Goal: Task Accomplishment & Management: Manage account settings

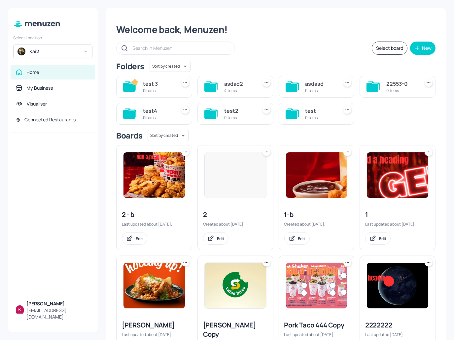
click at [60, 50] on div "Kai2" at bounding box center [54, 51] width 50 height 7
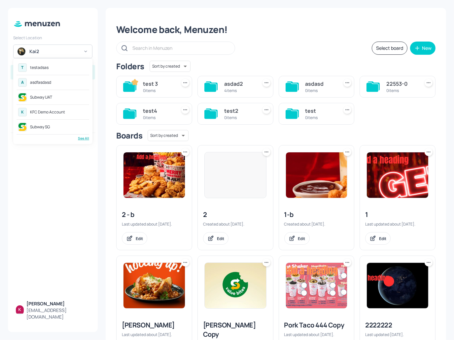
click at [56, 70] on div "T testadsas" at bounding box center [52, 68] width 73 height 12
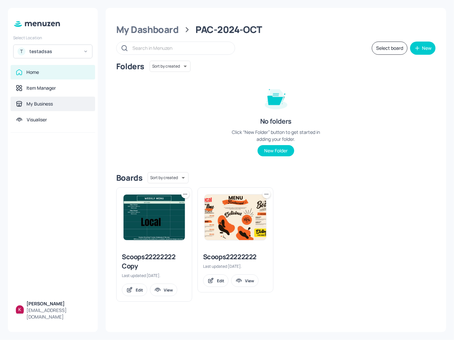
click at [62, 105] on div "My Business" at bounding box center [53, 104] width 74 height 7
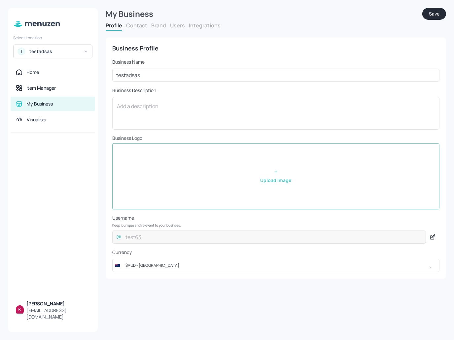
click at [179, 27] on button "Users" at bounding box center [177, 25] width 15 height 7
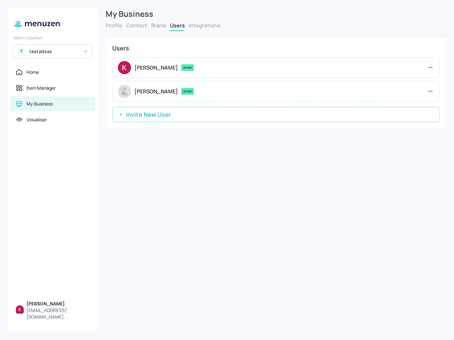
click at [172, 116] on span "Invite New User" at bounding box center [148, 114] width 52 height 7
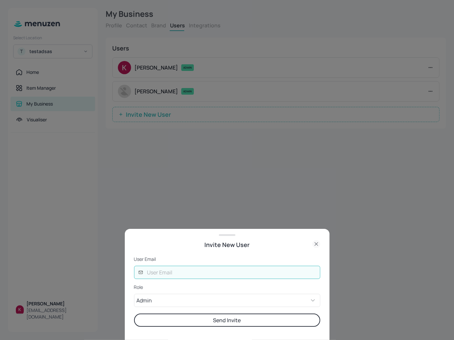
click at [183, 269] on input "text" at bounding box center [231, 272] width 177 height 13
type input "anhchang1412@gmail.com"
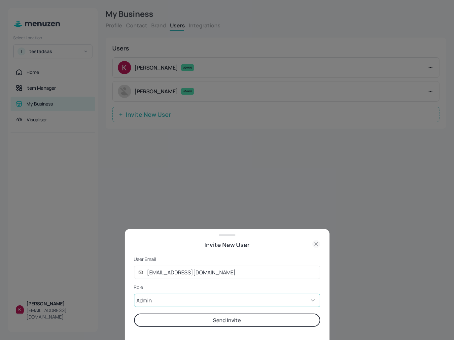
click at [207, 306] on body "Select Location T testadsas Home Item Manager My Business Visualiser Kai Pham k…" at bounding box center [227, 170] width 454 height 340
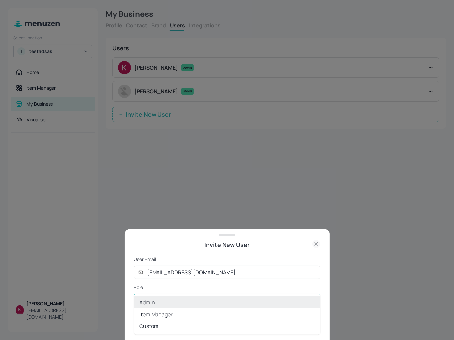
click at [154, 321] on li "Custom" at bounding box center [227, 326] width 186 height 12
type input "CUSTOM"
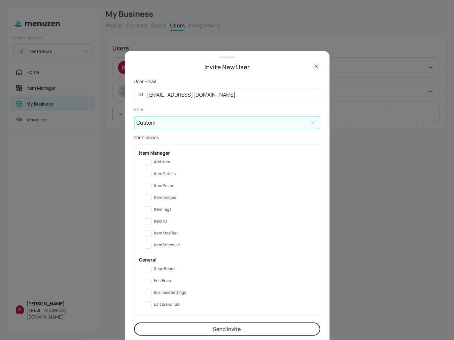
click at [167, 269] on span "Read Board" at bounding box center [164, 269] width 21 height 5
click at [154, 269] on input "Read Board" at bounding box center [148, 269] width 12 height 12
checkbox input "true"
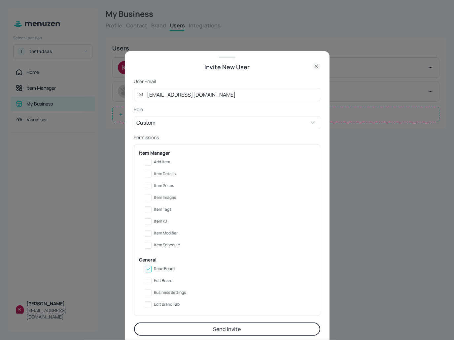
click at [164, 176] on label "Item Details" at bounding box center [225, 174] width 167 height 12
click at [154, 176] on input "Item Details" at bounding box center [148, 174] width 12 height 12
checkbox input "true"
click at [166, 186] on span "Item Prices" at bounding box center [164, 185] width 20 height 5
click at [154, 186] on input "Item Prices" at bounding box center [148, 186] width 12 height 12
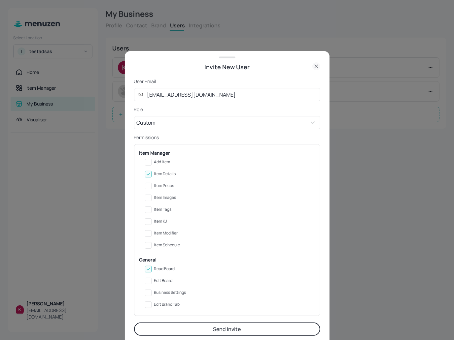
checkbox input "true"
click at [166, 196] on span "Item Images" at bounding box center [165, 197] width 22 height 5
click at [154, 196] on input "Item Images" at bounding box center [148, 198] width 12 height 12
checkbox input "true"
click at [173, 294] on span "Business Settings" at bounding box center [170, 292] width 32 height 5
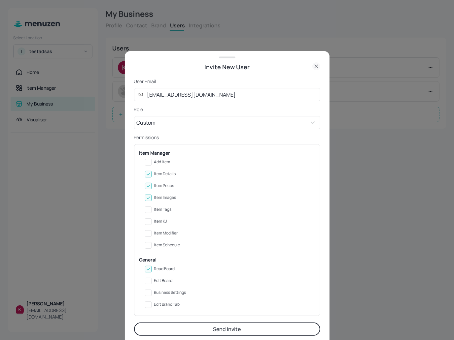
click at [154, 294] on input "Business Settings" at bounding box center [148, 293] width 12 height 12
checkbox input "true"
click at [221, 331] on button "Send Invite" at bounding box center [227, 329] width 186 height 13
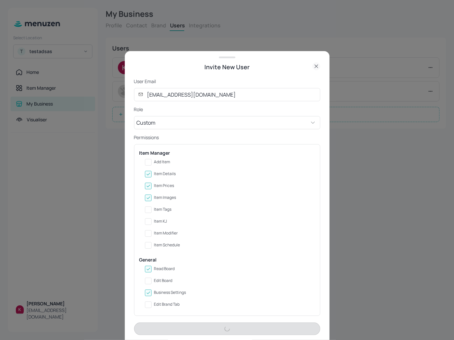
type input "ADMIN"
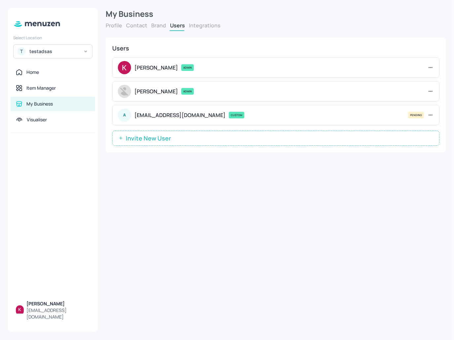
click at [434, 114] on div "A anhchang1412@gmail.com CUSTOM PENDING" at bounding box center [275, 115] width 327 height 20
click at [433, 114] on div "A anhchang1412@gmail.com CUSTOM PENDING" at bounding box center [275, 115] width 327 height 20
click at [432, 114] on icon at bounding box center [430, 115] width 7 height 7
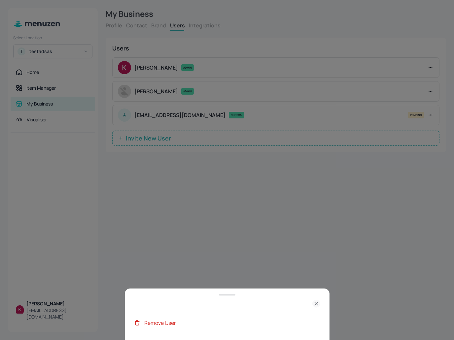
click at [177, 324] on div "Remove User" at bounding box center [232, 323] width 176 height 8
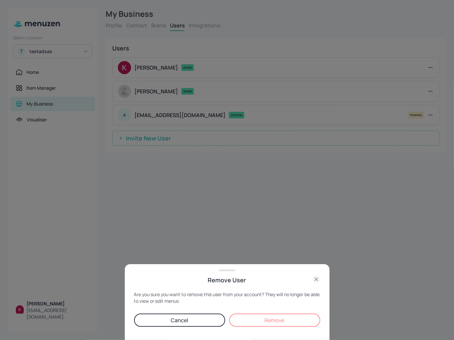
click at [279, 320] on button "Remove" at bounding box center [274, 320] width 91 height 13
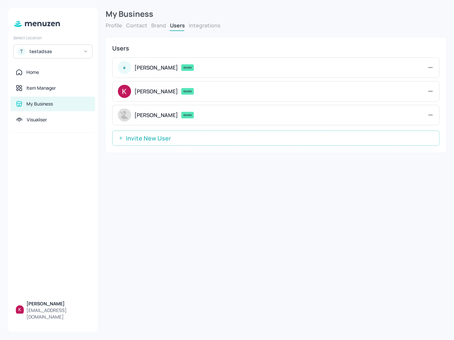
click at [429, 66] on icon at bounding box center [430, 67] width 7 height 7
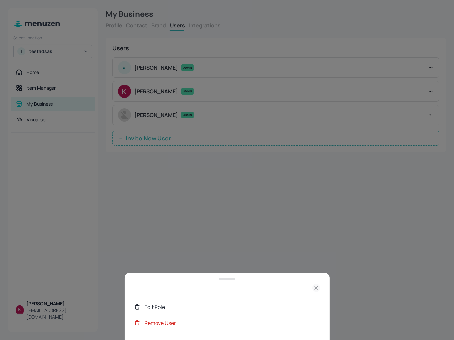
click at [164, 310] on div "Edit Role" at bounding box center [232, 307] width 176 height 8
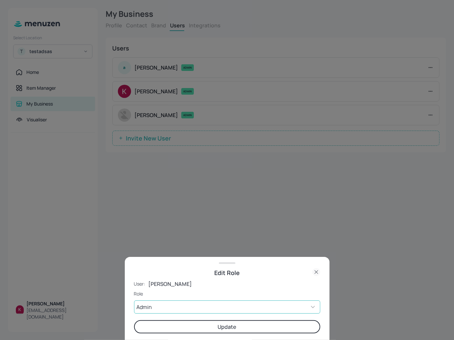
click at [180, 305] on body "Select Location T testadsas Home Item Manager My Business Visualiser [PERSON_NA…" at bounding box center [227, 170] width 454 height 340
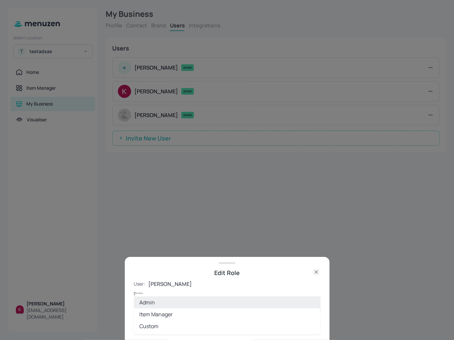
click at [172, 325] on li "Custom" at bounding box center [227, 326] width 186 height 12
type input "CUSTOM"
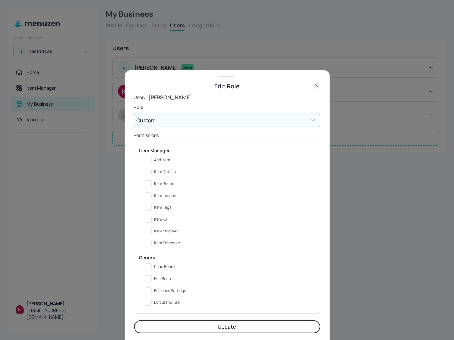
click at [156, 159] on span "Add Item" at bounding box center [162, 160] width 16 height 5
click at [154, 159] on input "Add Item" at bounding box center [148, 160] width 12 height 12
checkbox input "true"
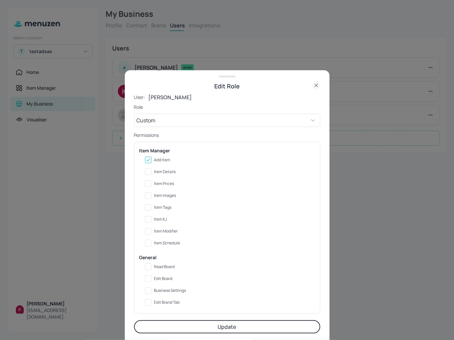
click at [164, 172] on span "Item Details" at bounding box center [165, 172] width 22 height 5
click at [154, 172] on input "Item Details" at bounding box center [148, 172] width 12 height 12
checkbox input "true"
click at [166, 160] on span "Add Item" at bounding box center [162, 160] width 16 height 5
click at [154, 160] on input "Add Item" at bounding box center [148, 160] width 12 height 12
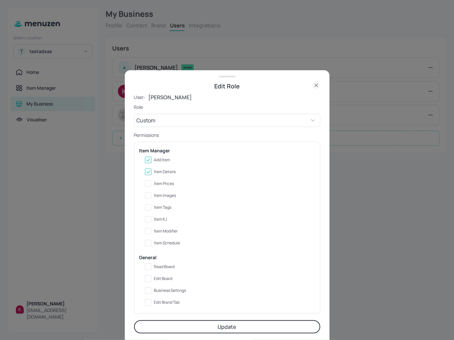
checkbox input "false"
click at [158, 265] on span "Read Board" at bounding box center [164, 267] width 21 height 5
click at [154, 264] on input "Read Board" at bounding box center [148, 267] width 12 height 12
checkbox input "true"
click at [163, 291] on span "Business Settings" at bounding box center [170, 290] width 32 height 5
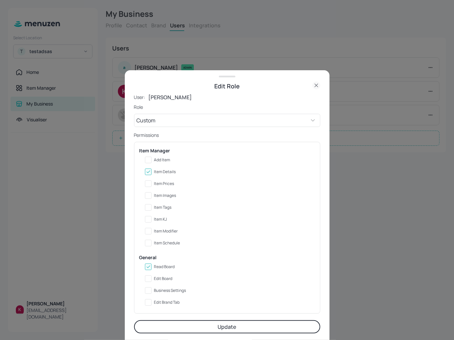
click at [154, 291] on input "Business Settings" at bounding box center [148, 291] width 12 height 12
checkbox input "true"
click at [168, 304] on span "Edit Brand Tab" at bounding box center [167, 302] width 26 height 5
click at [154, 304] on input "Edit Brand Tab" at bounding box center [148, 303] width 12 height 12
click at [169, 305] on span "Edit Brand Tab" at bounding box center [167, 302] width 26 height 5
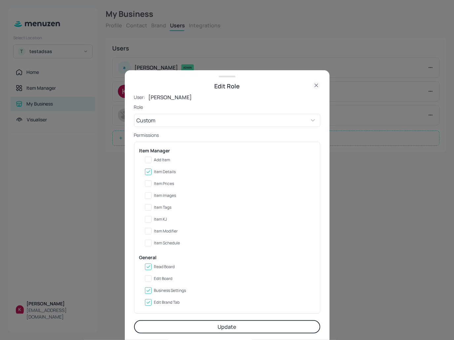
click at [154, 305] on input "Edit Brand Tab" at bounding box center [148, 303] width 12 height 12
checkbox input "false"
click at [240, 326] on button "Update" at bounding box center [227, 326] width 186 height 13
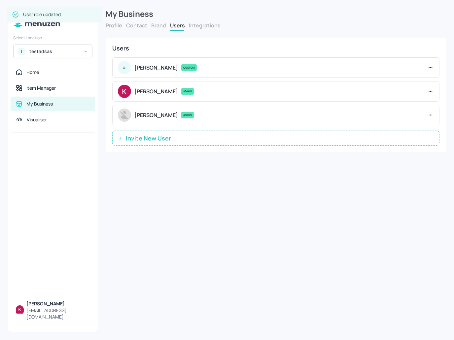
click at [429, 68] on icon at bounding box center [430, 67] width 7 height 7
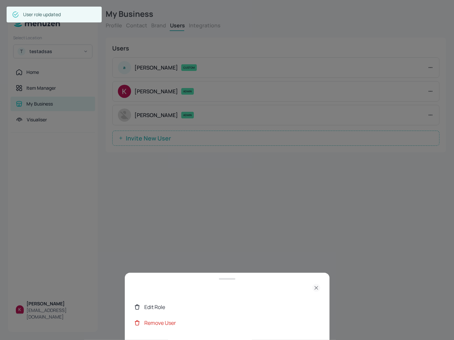
click at [197, 309] on div "Edit Role" at bounding box center [232, 307] width 176 height 8
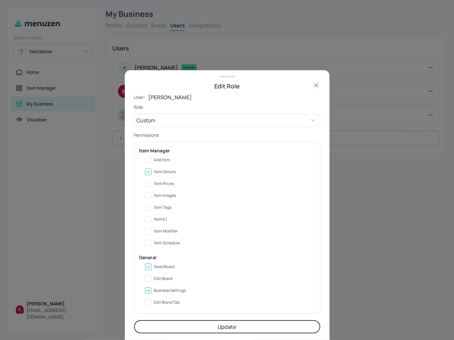
click at [236, 327] on button "Update" at bounding box center [227, 326] width 186 height 13
